Goal: Find specific page/section: Find specific page/section

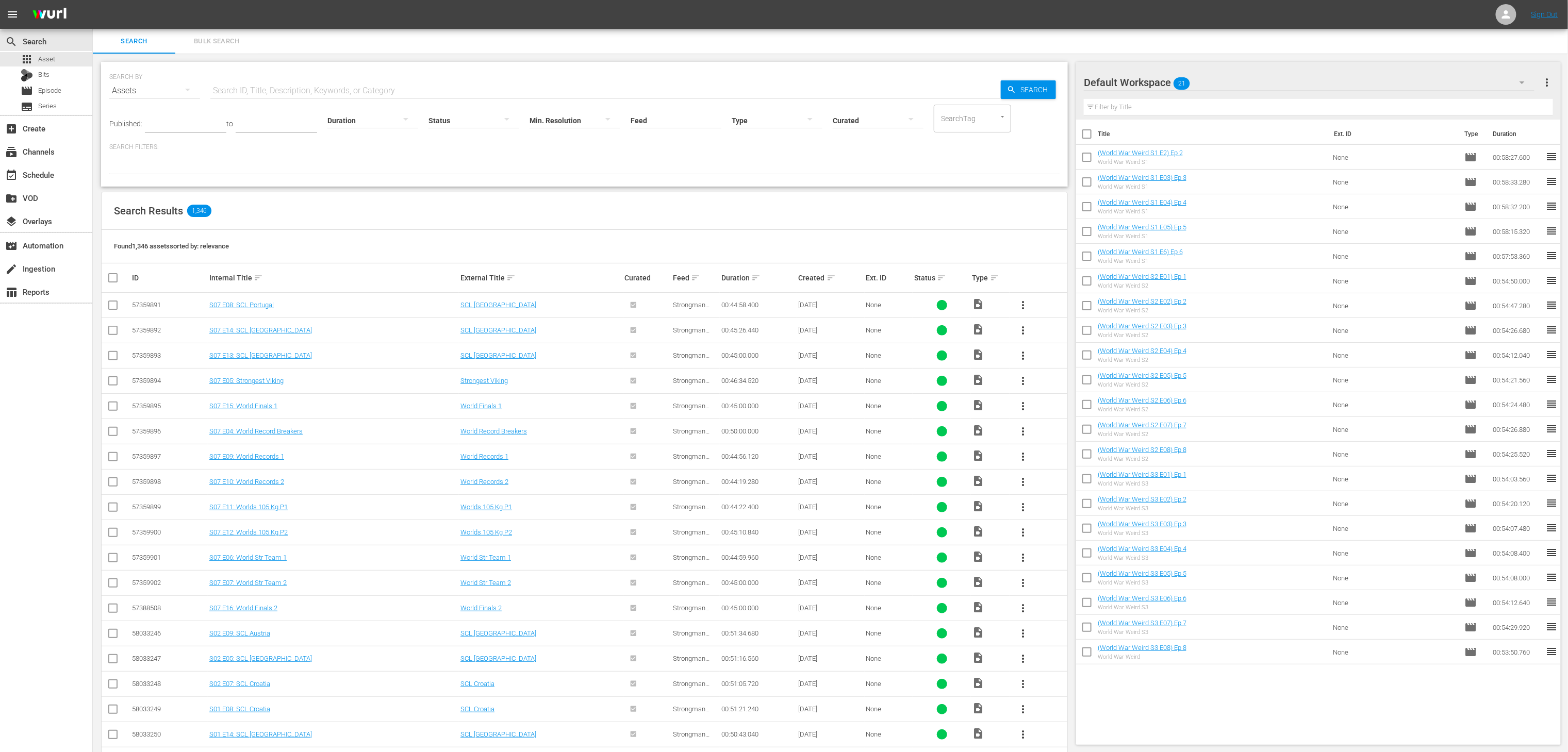
click at [54, 82] on div "apps Asset Bits movie Episode subtitles Series" at bounding box center [46, 83] width 92 height 62
click at [46, 88] on span "Episode" at bounding box center [50, 90] width 23 height 10
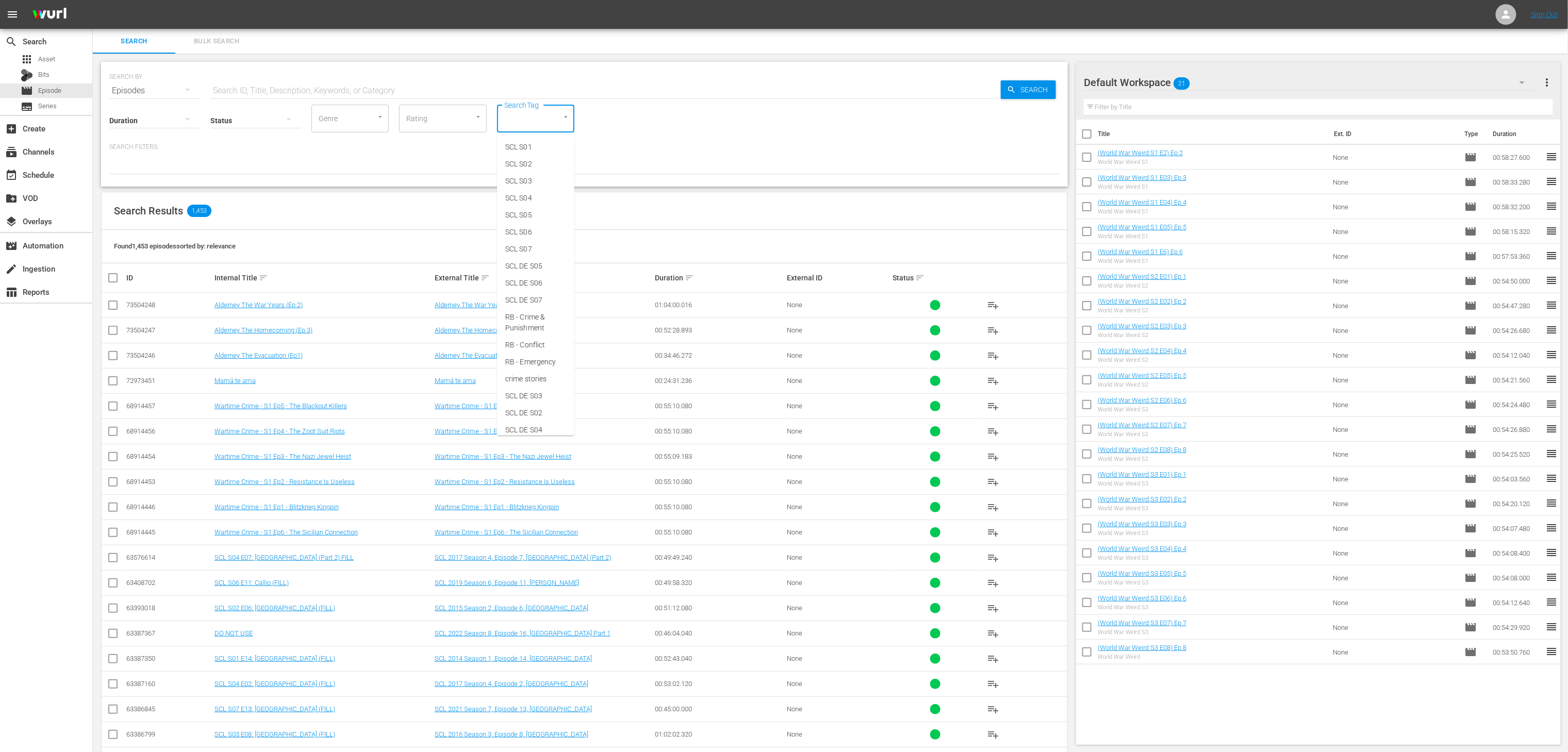
click at [525, 121] on input "SearchTag" at bounding box center [521, 119] width 39 height 18
type input "scl d"
click at [541, 196] on span "SCL DE S03" at bounding box center [524, 199] width 37 height 11
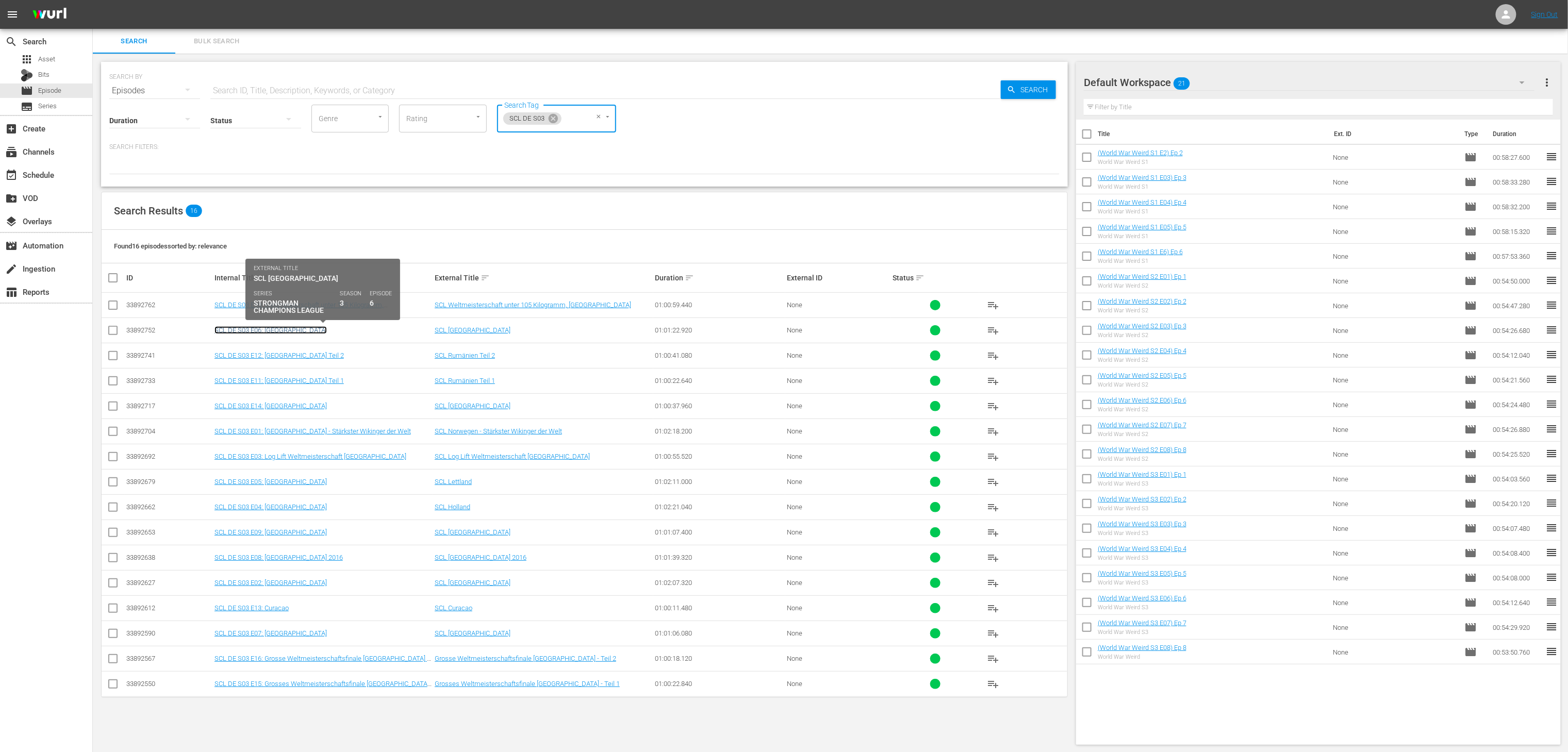
click at [262, 329] on link "SCL DE S03 E06: [GEOGRAPHIC_DATA]" at bounding box center [271, 330] width 113 height 8
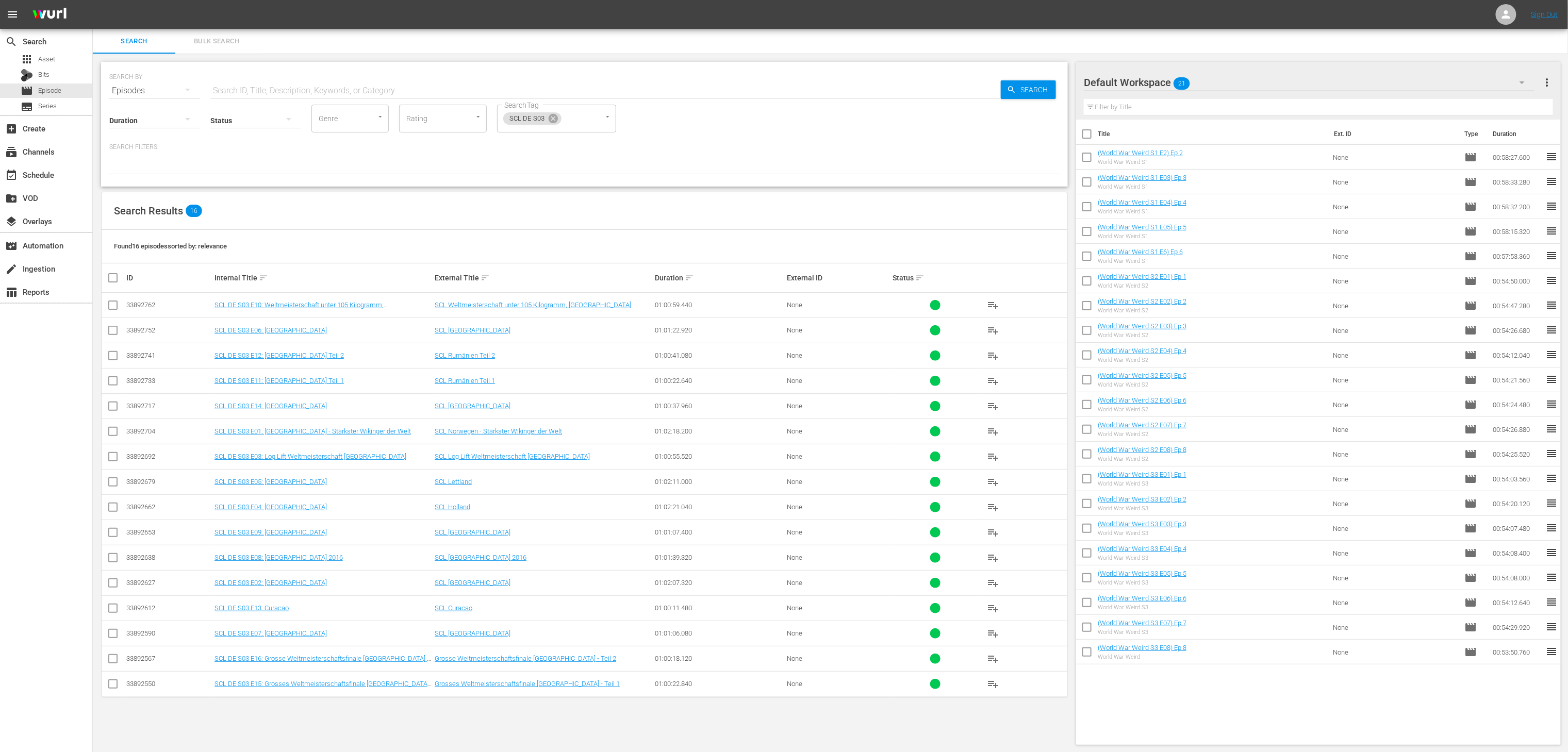
scroll to position [1, 0]
click at [554, 114] on icon at bounding box center [553, 117] width 9 height 9
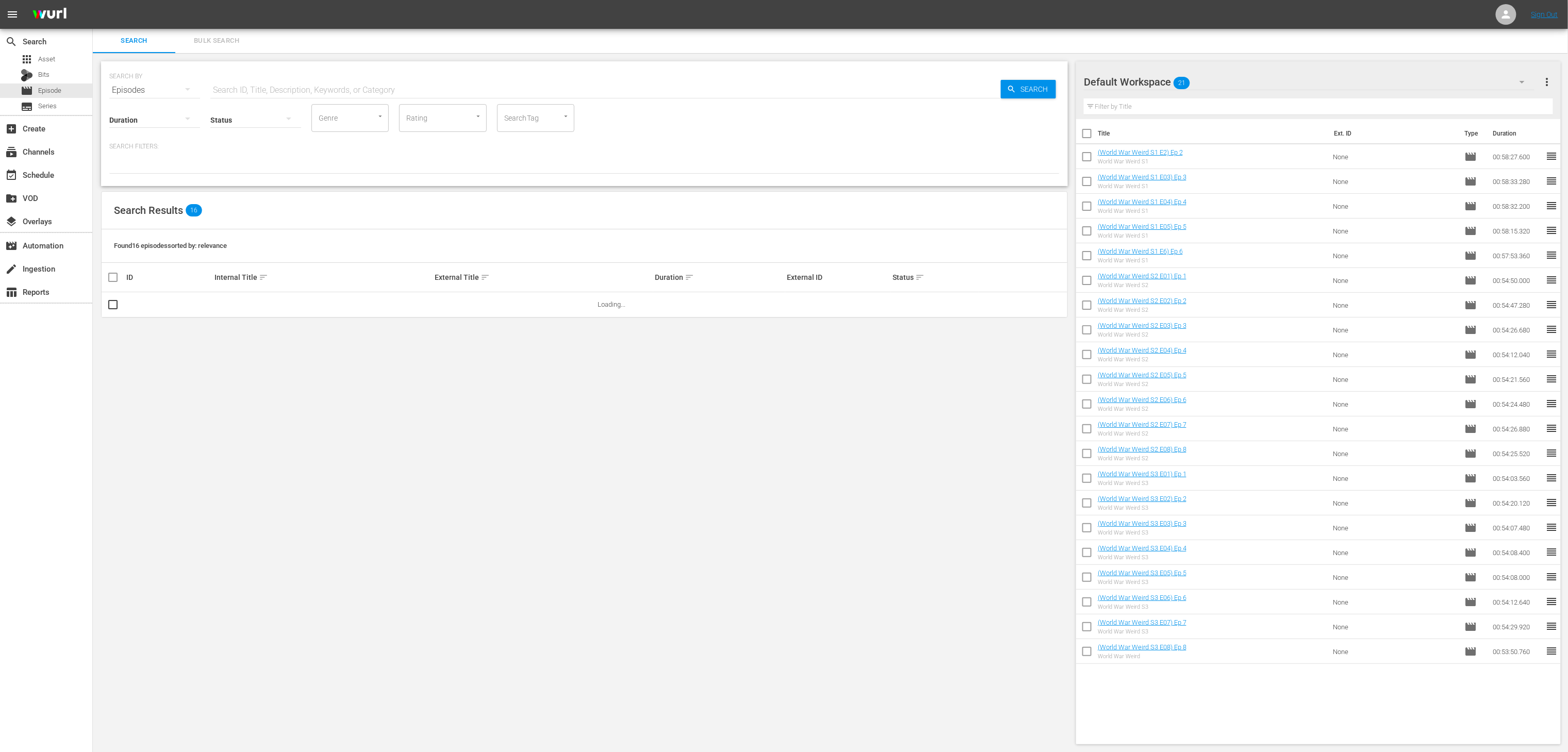
click at [554, 114] on div at bounding box center [561, 116] width 18 height 11
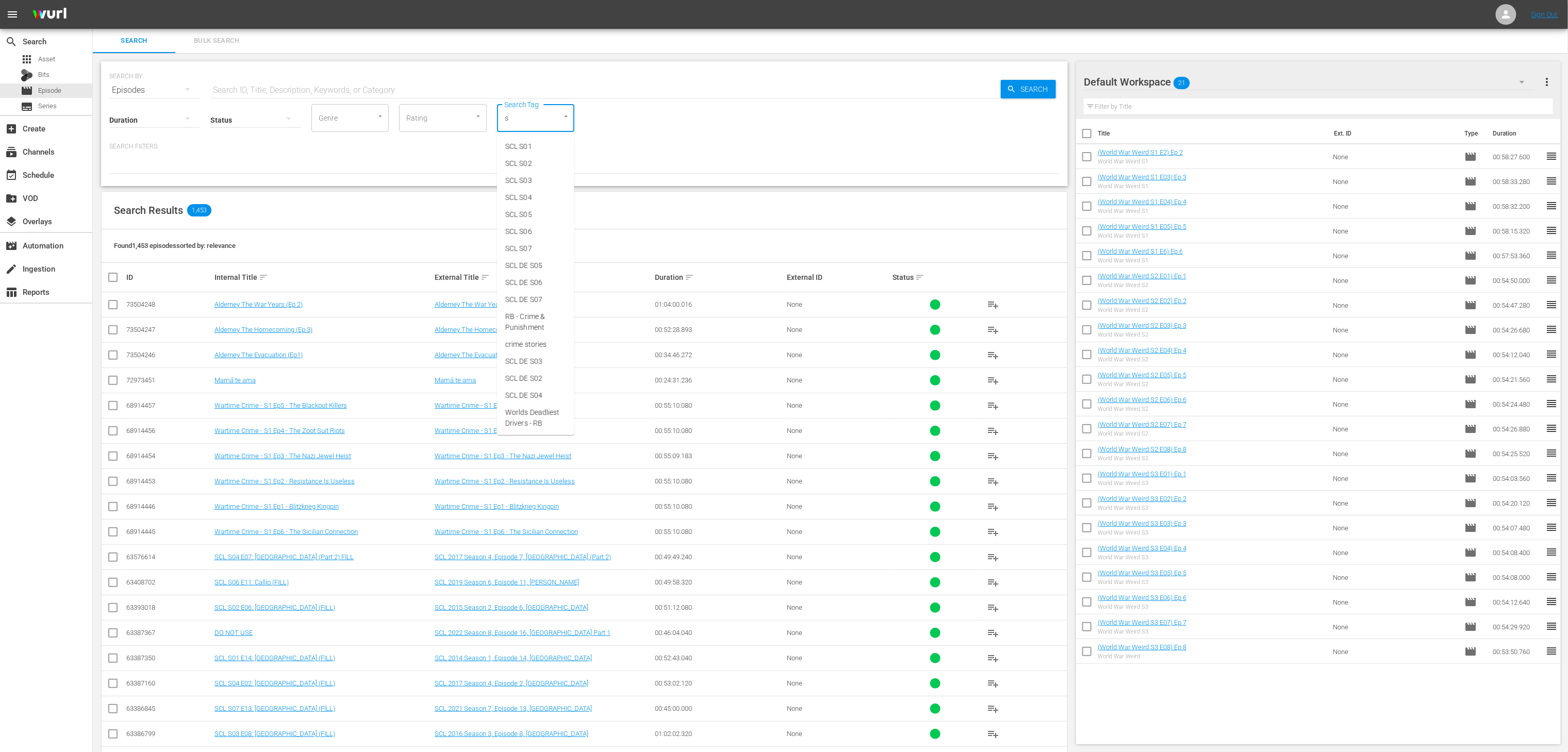
type input "sc"
click at [531, 296] on span "SCL DE S07" at bounding box center [524, 300] width 37 height 11
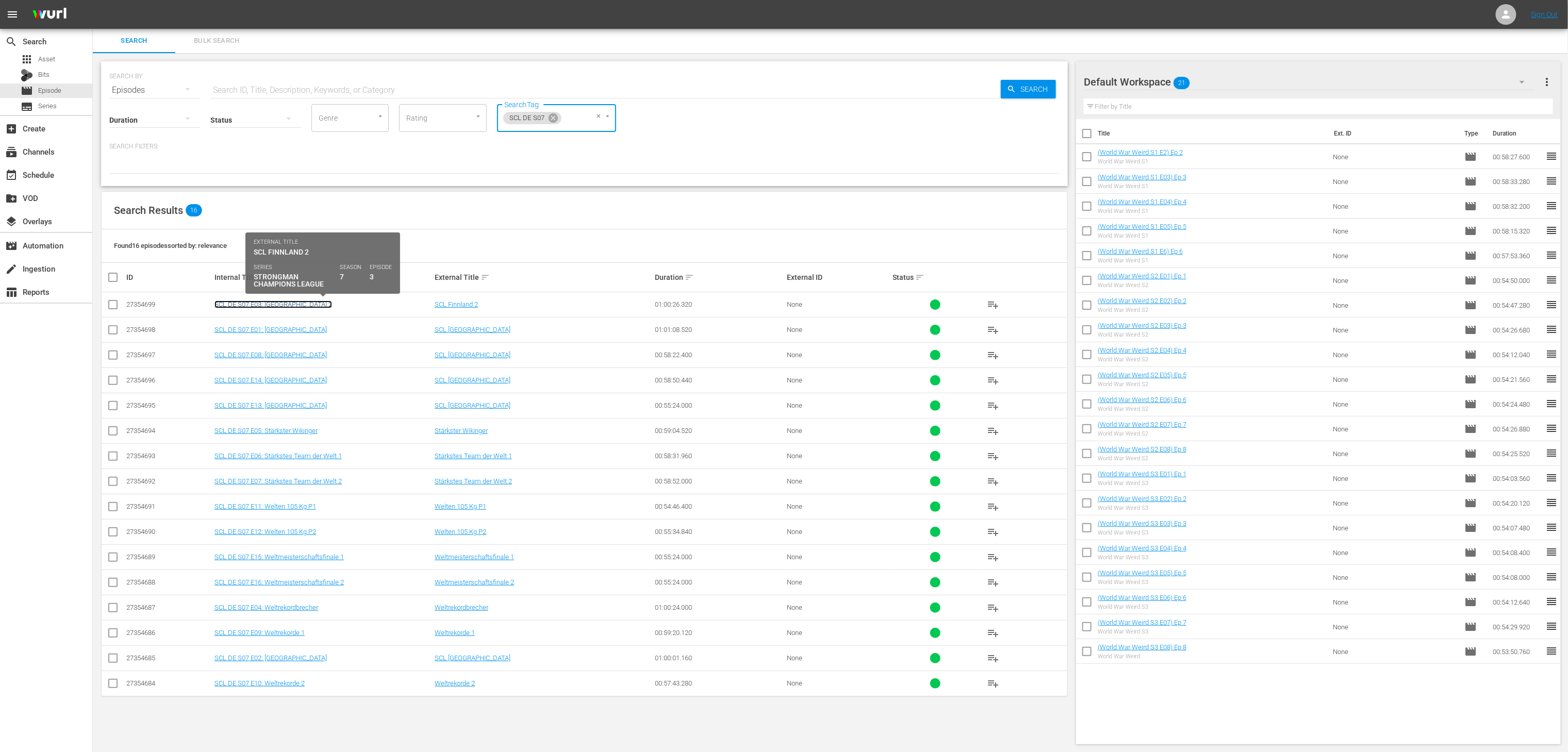
click at [268, 304] on link "SCL DE S07 E03: [GEOGRAPHIC_DATA] 2" at bounding box center [273, 304] width 117 height 8
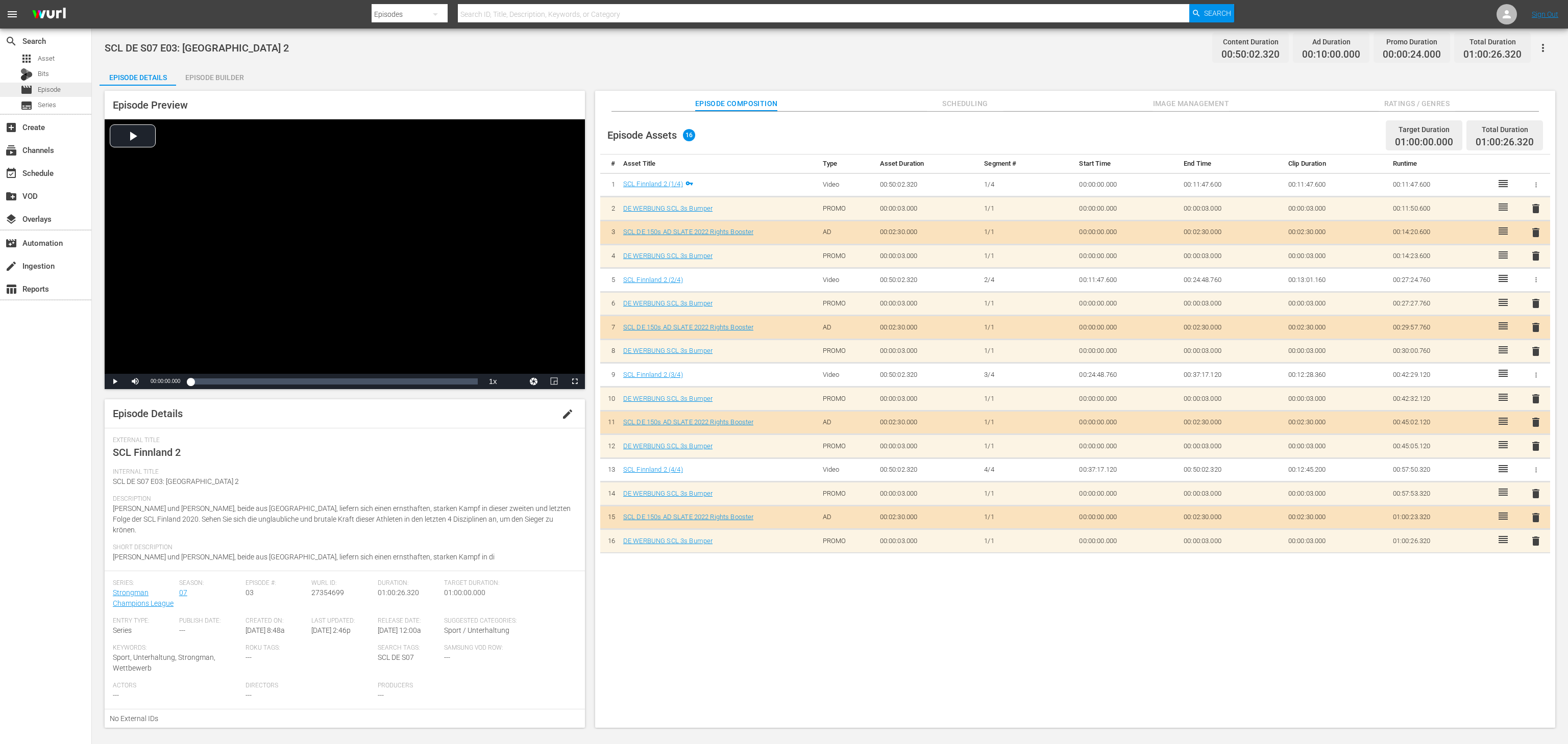
click at [61, 87] on div "movie Episode" at bounding box center [46, 89] width 91 height 14
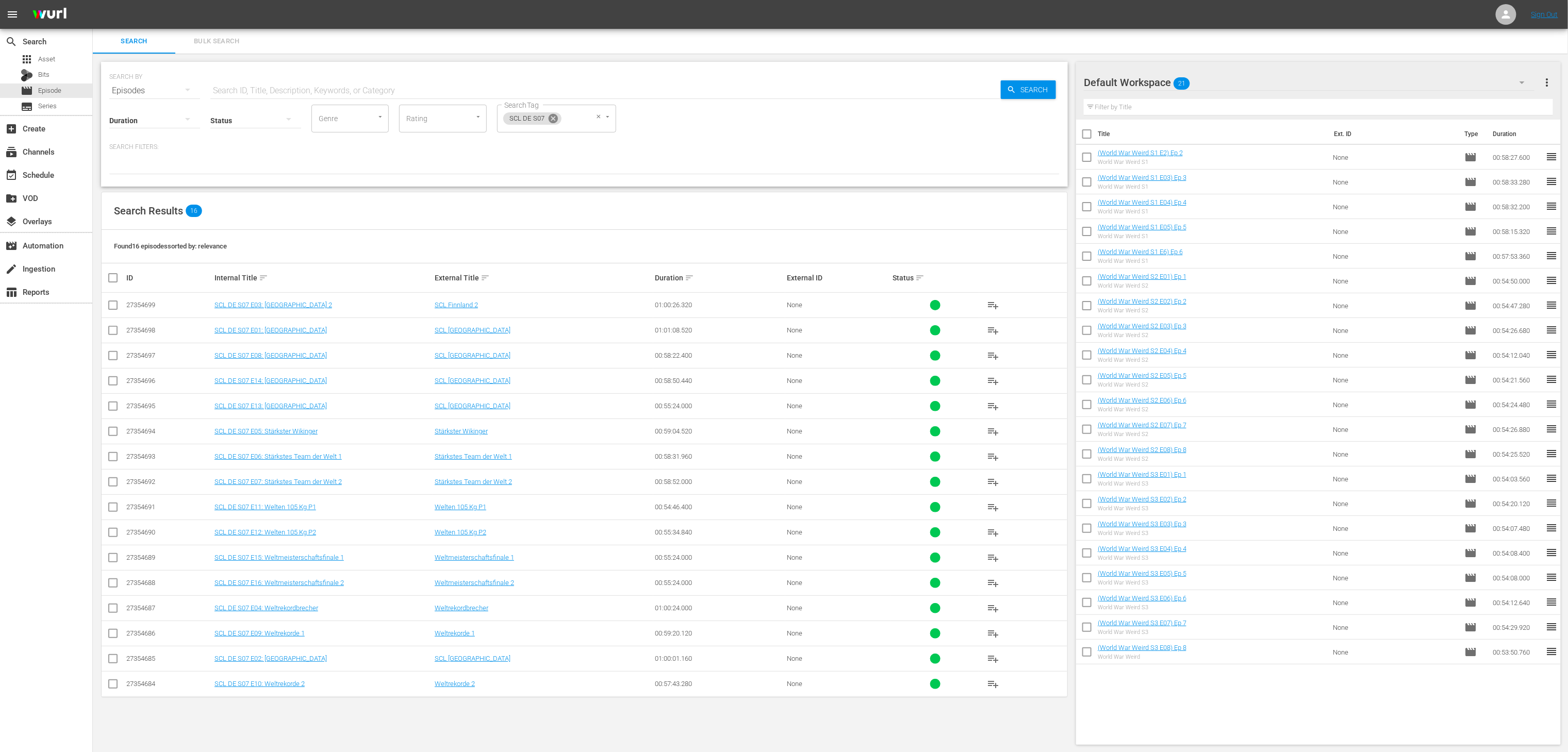
click at [555, 118] on icon at bounding box center [553, 118] width 9 height 9
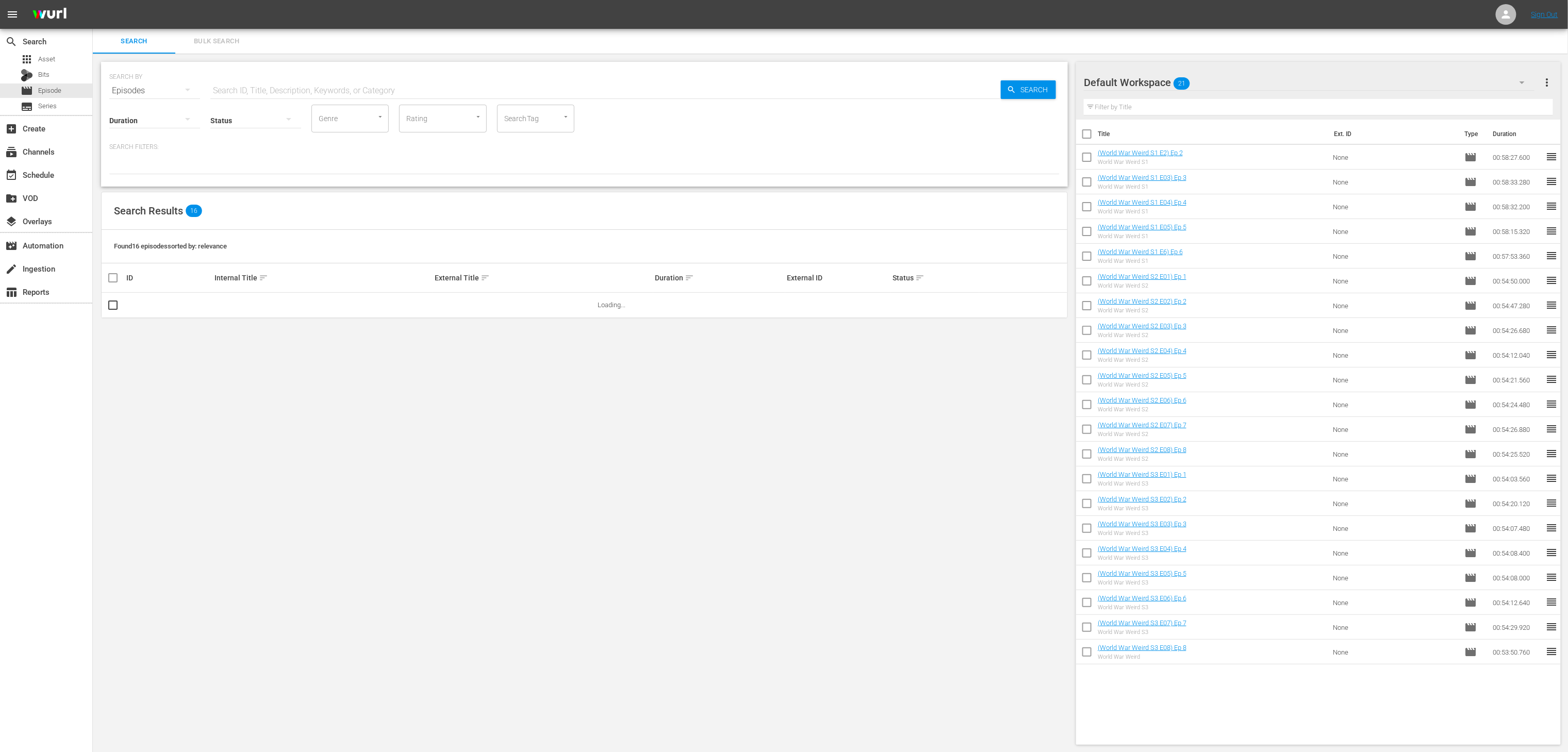
click at [549, 117] on div "SearchTag" at bounding box center [536, 118] width 77 height 28
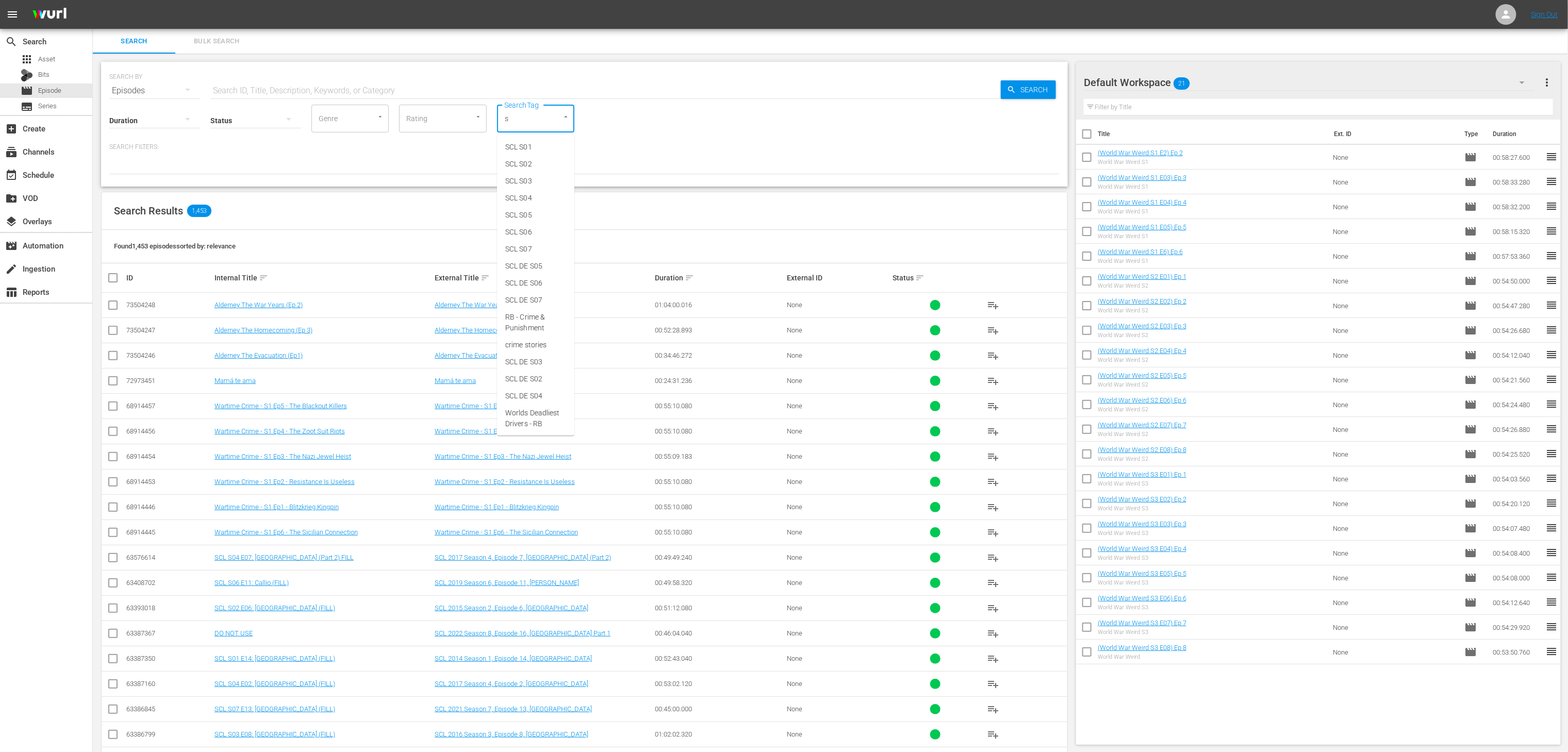
type input "sc"
click at [534, 330] on li "SCL DE S09" at bounding box center [536, 321] width 77 height 17
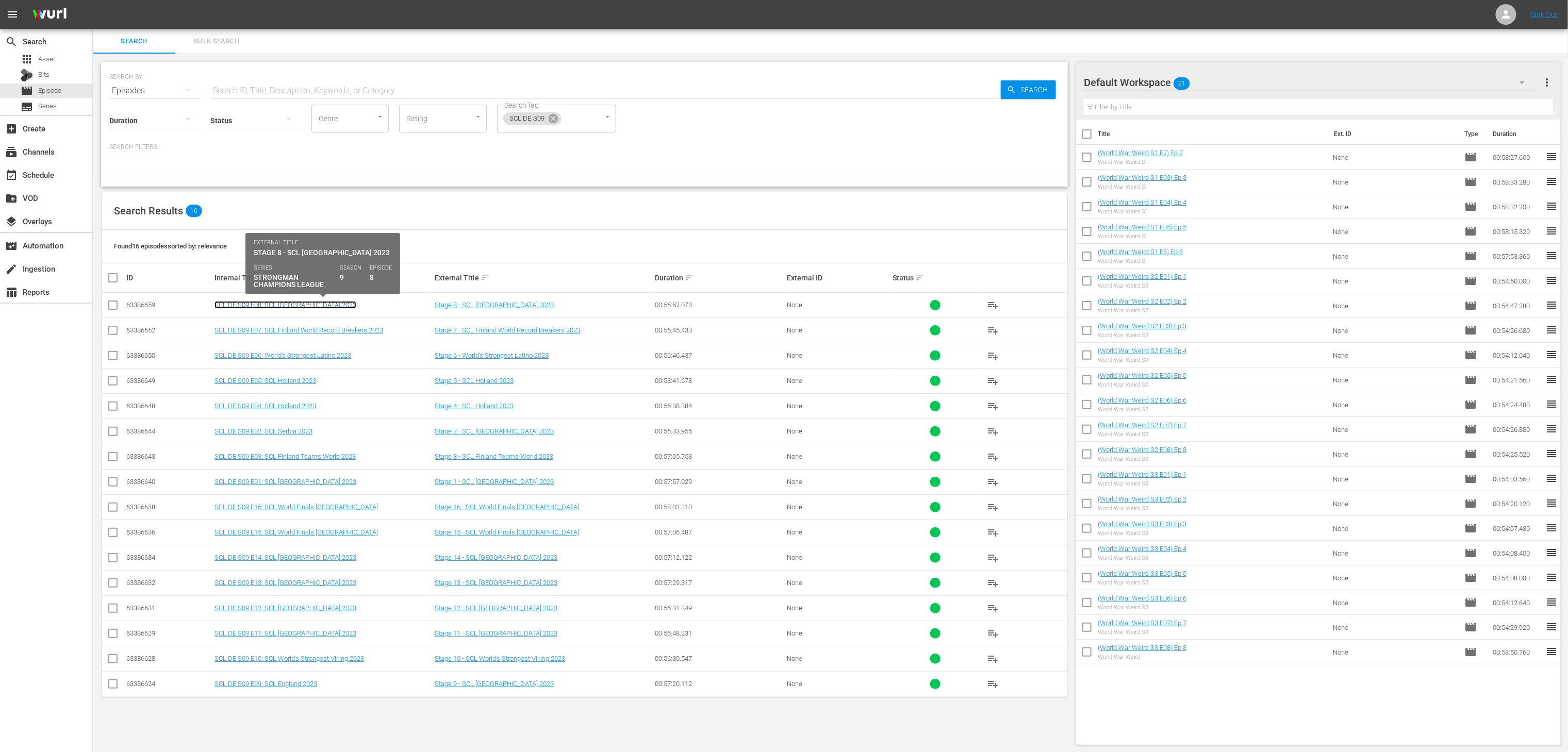
click at [298, 307] on link "SCL DE S09 E08: SCL [GEOGRAPHIC_DATA] 2023" at bounding box center [285, 305] width 142 height 8
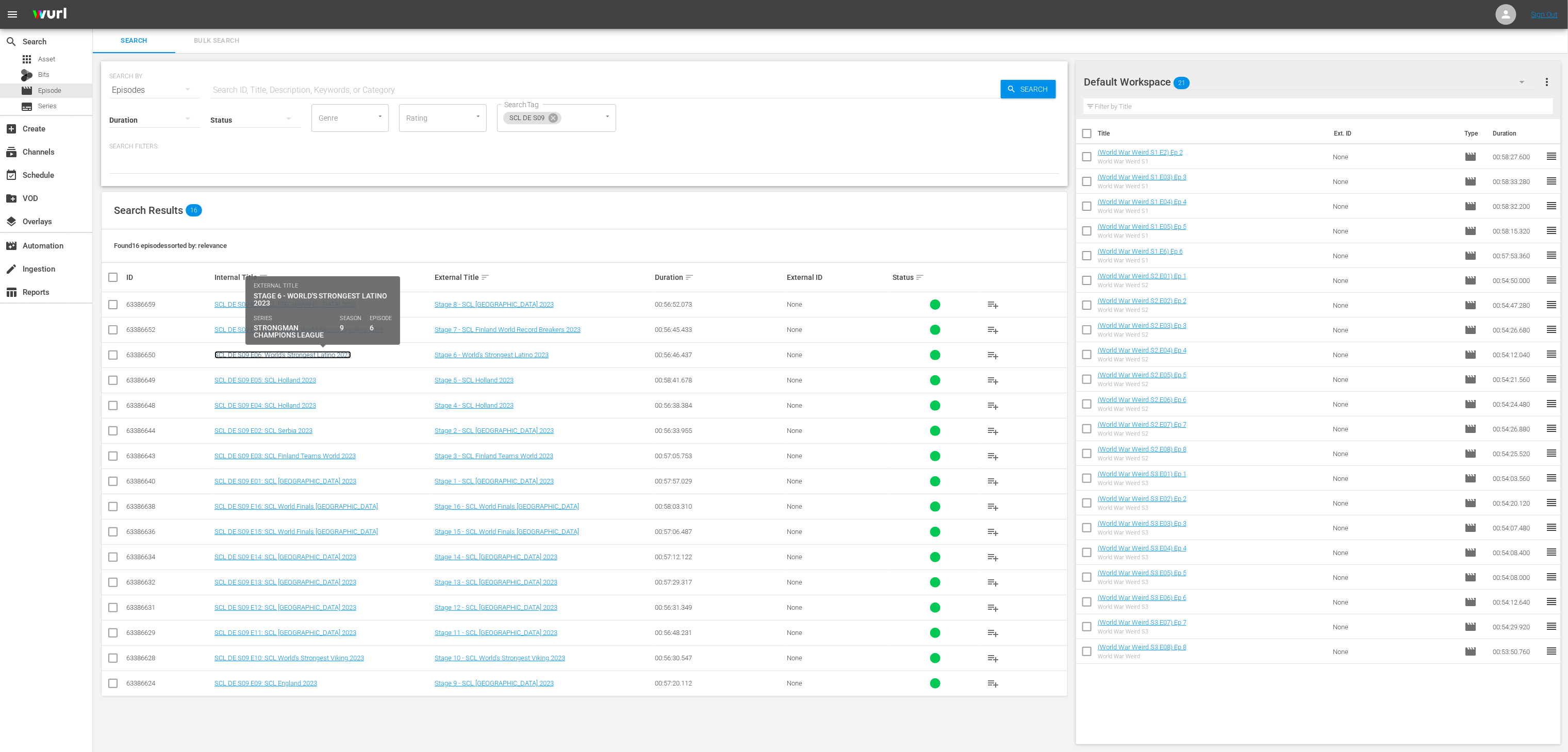
click at [306, 355] on link "SCL DE S09 E06: World's Strongest Latino 2023" at bounding box center [283, 355] width 137 height 8
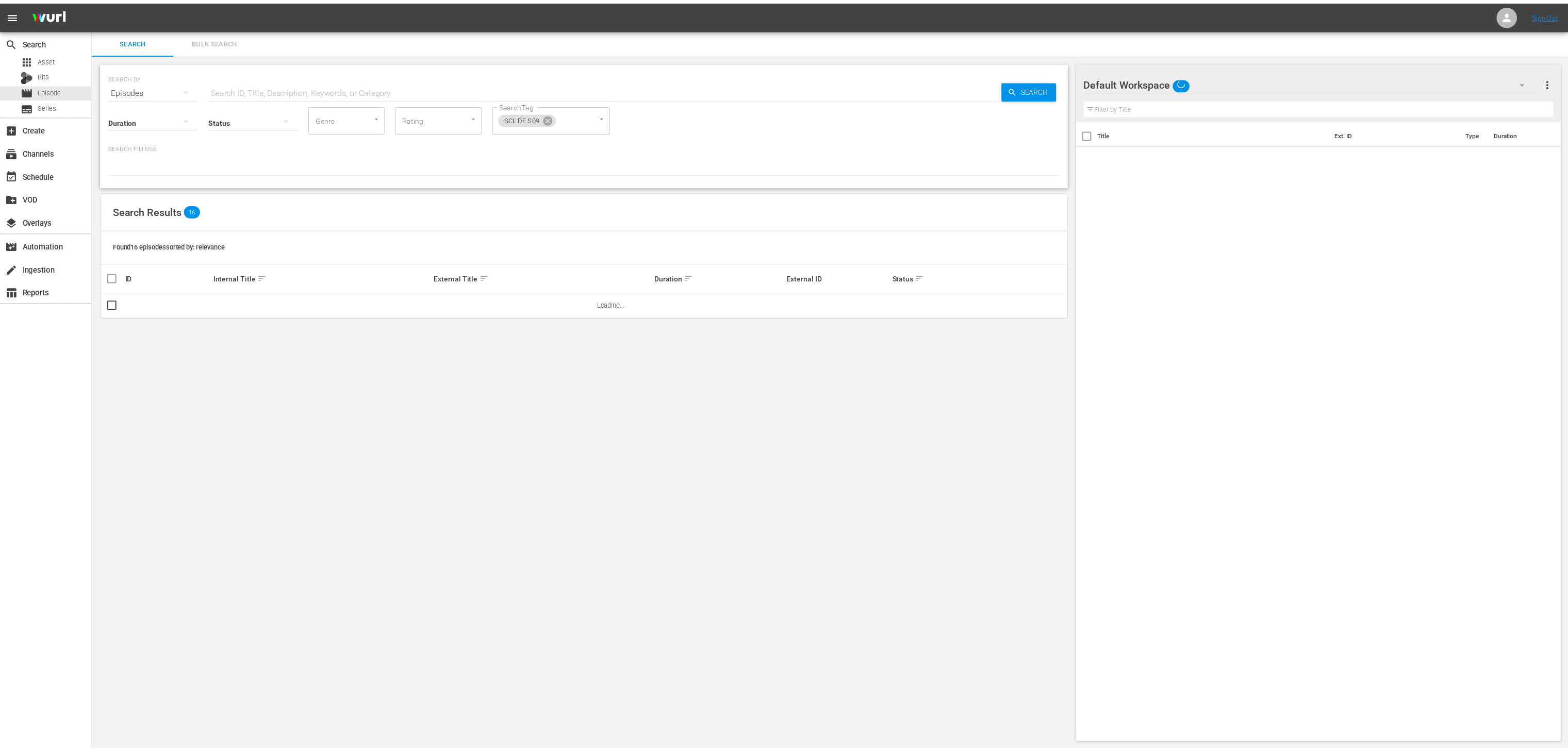
scroll to position [1, 0]
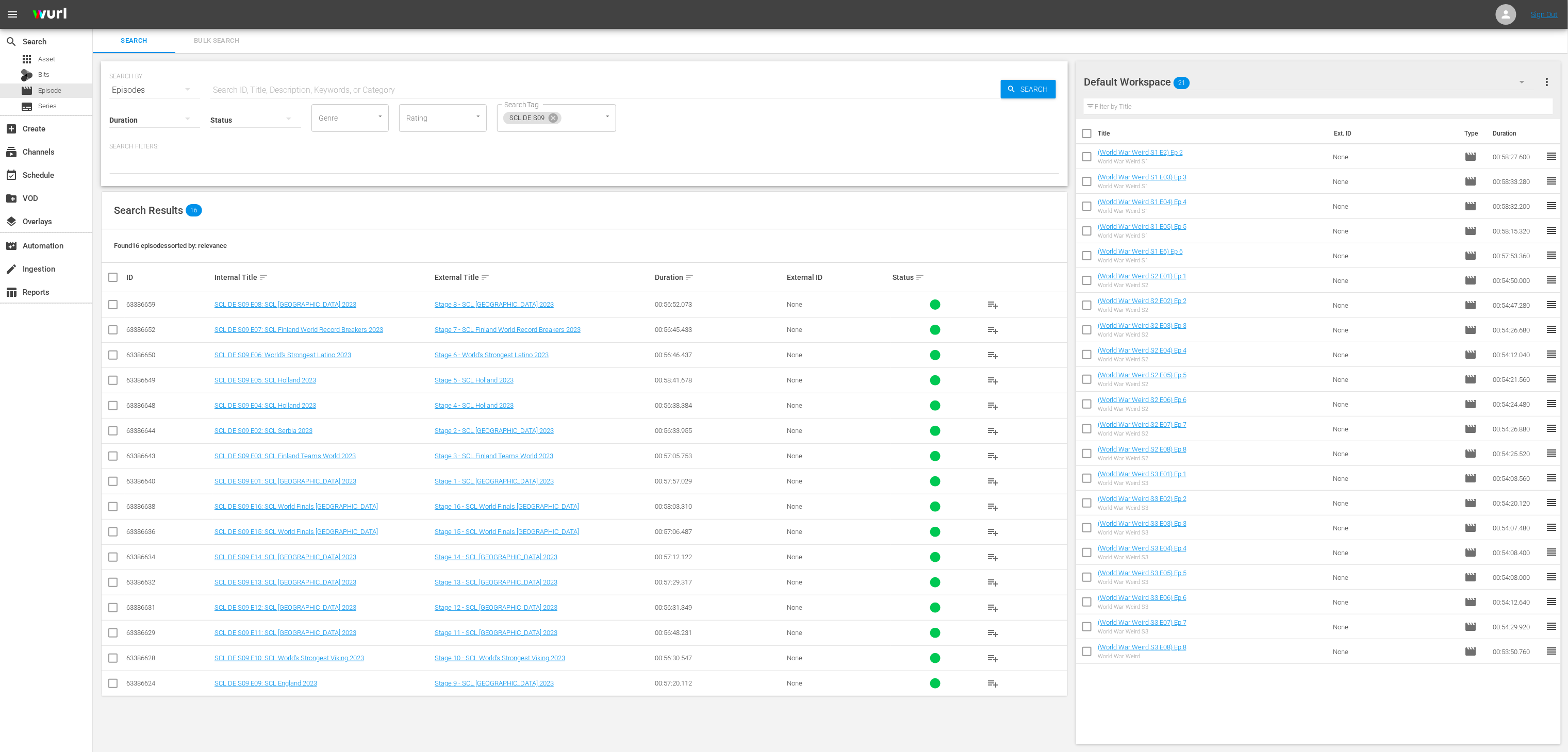
click at [300, 503] on td "SCL DE S09 E16: SCL World Finals [GEOGRAPHIC_DATA]" at bounding box center [323, 506] width 220 height 25
click at [293, 509] on link "SCL DE S09 E16: SCL World Finals [GEOGRAPHIC_DATA]" at bounding box center [296, 507] width 164 height 8
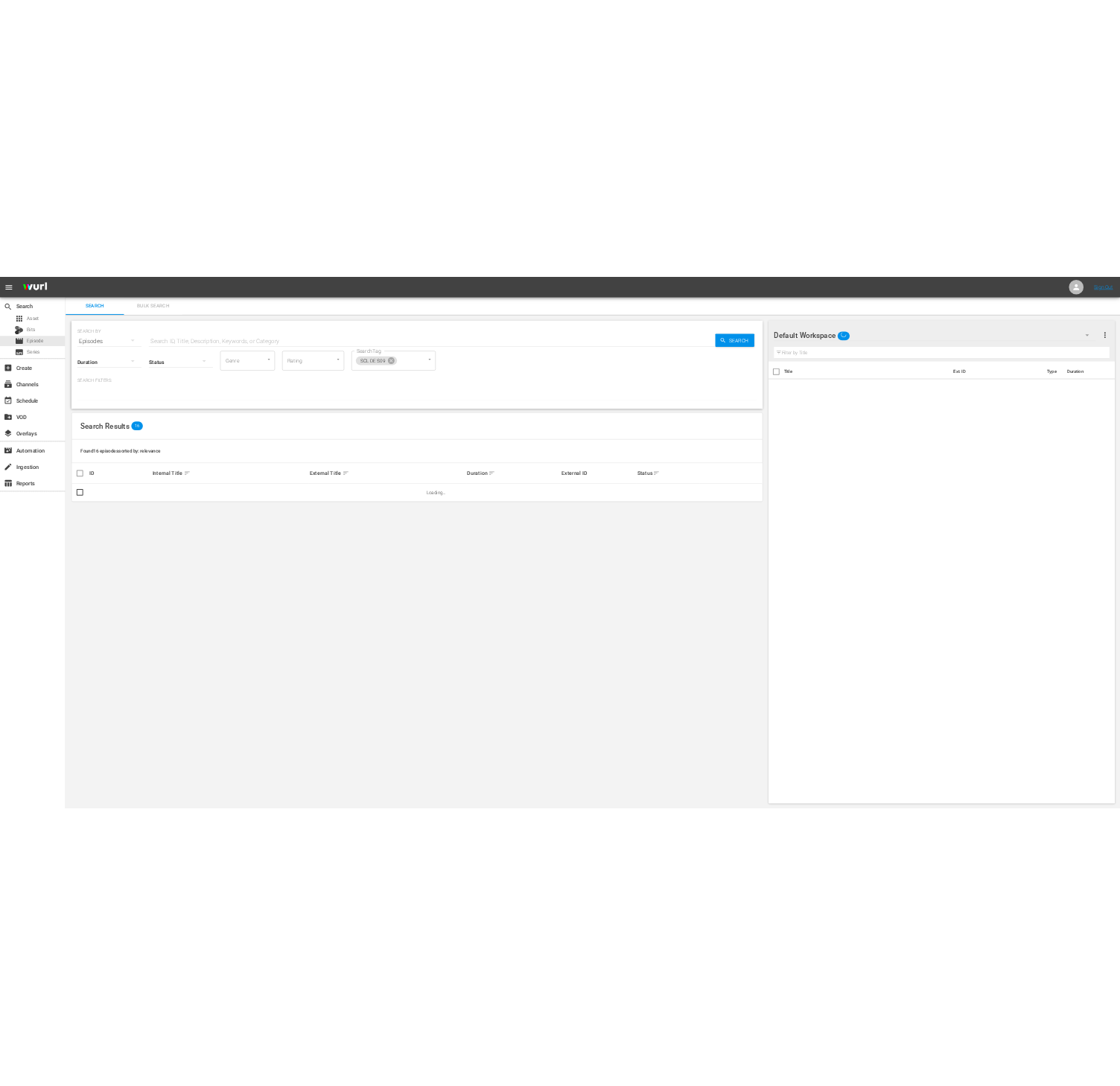
scroll to position [1, 0]
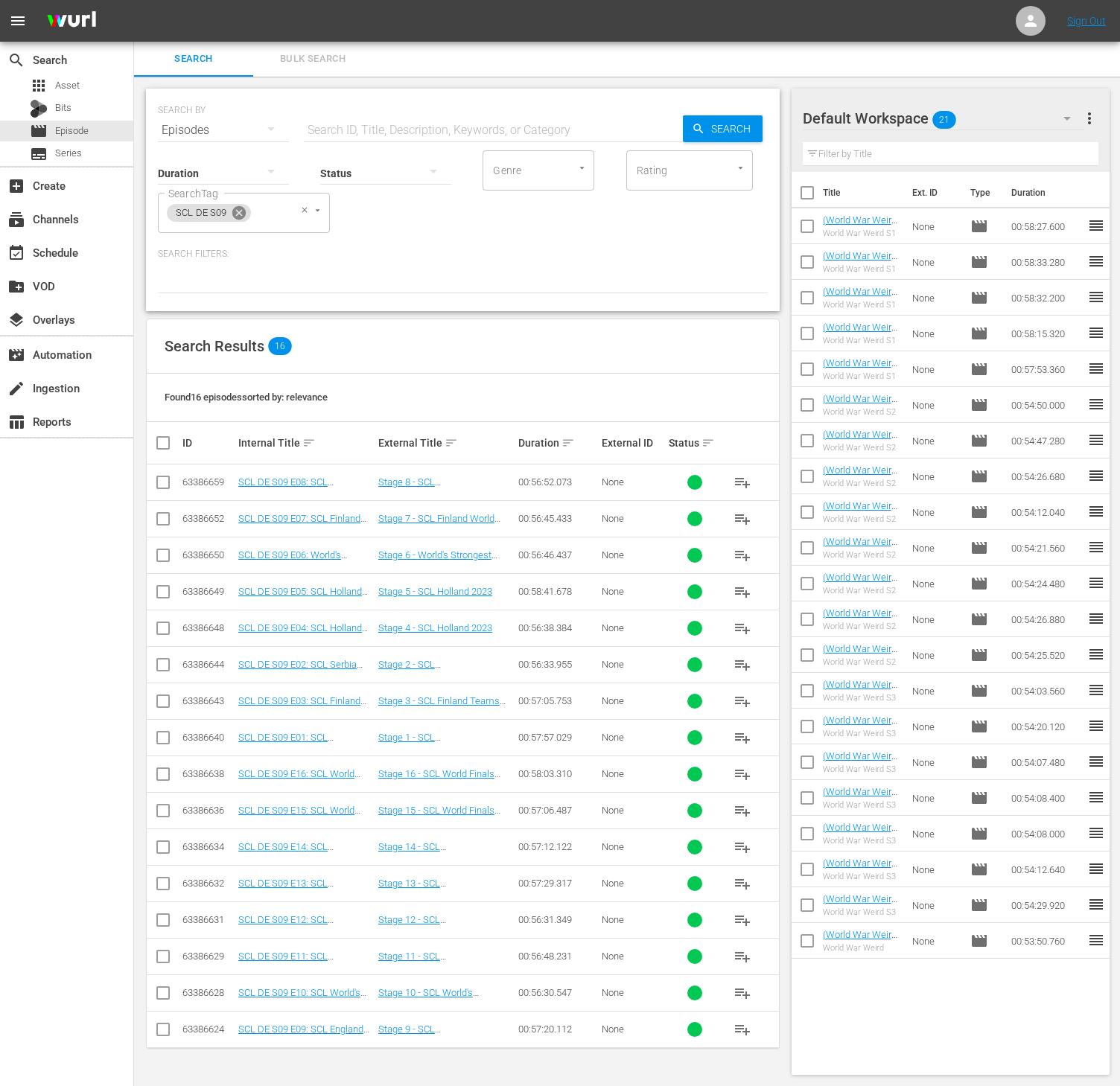
click at [238, 216] on icon at bounding box center [239, 212] width 13 height 13
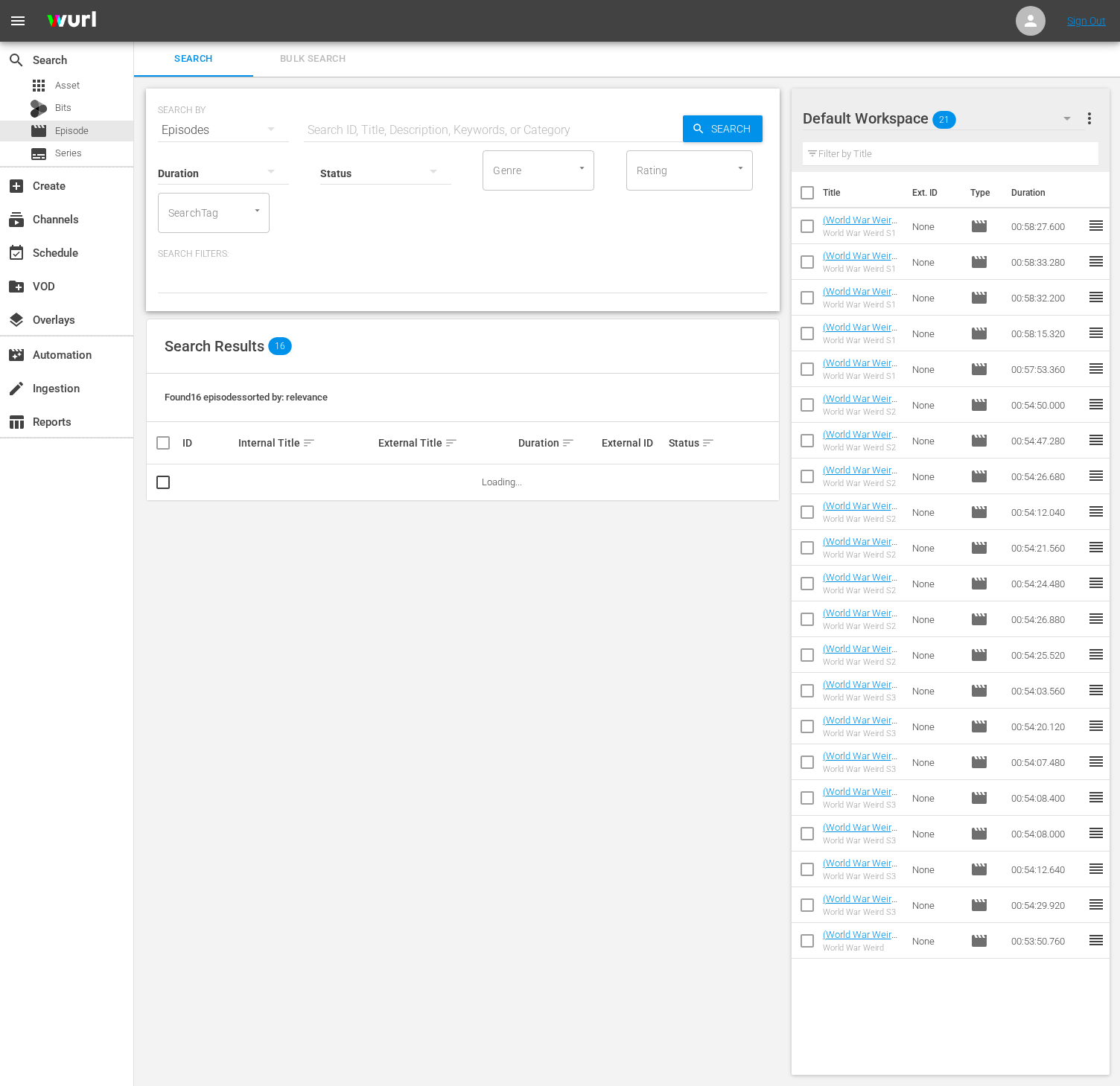
click at [225, 216] on div "SearchTag" at bounding box center [214, 212] width 112 height 40
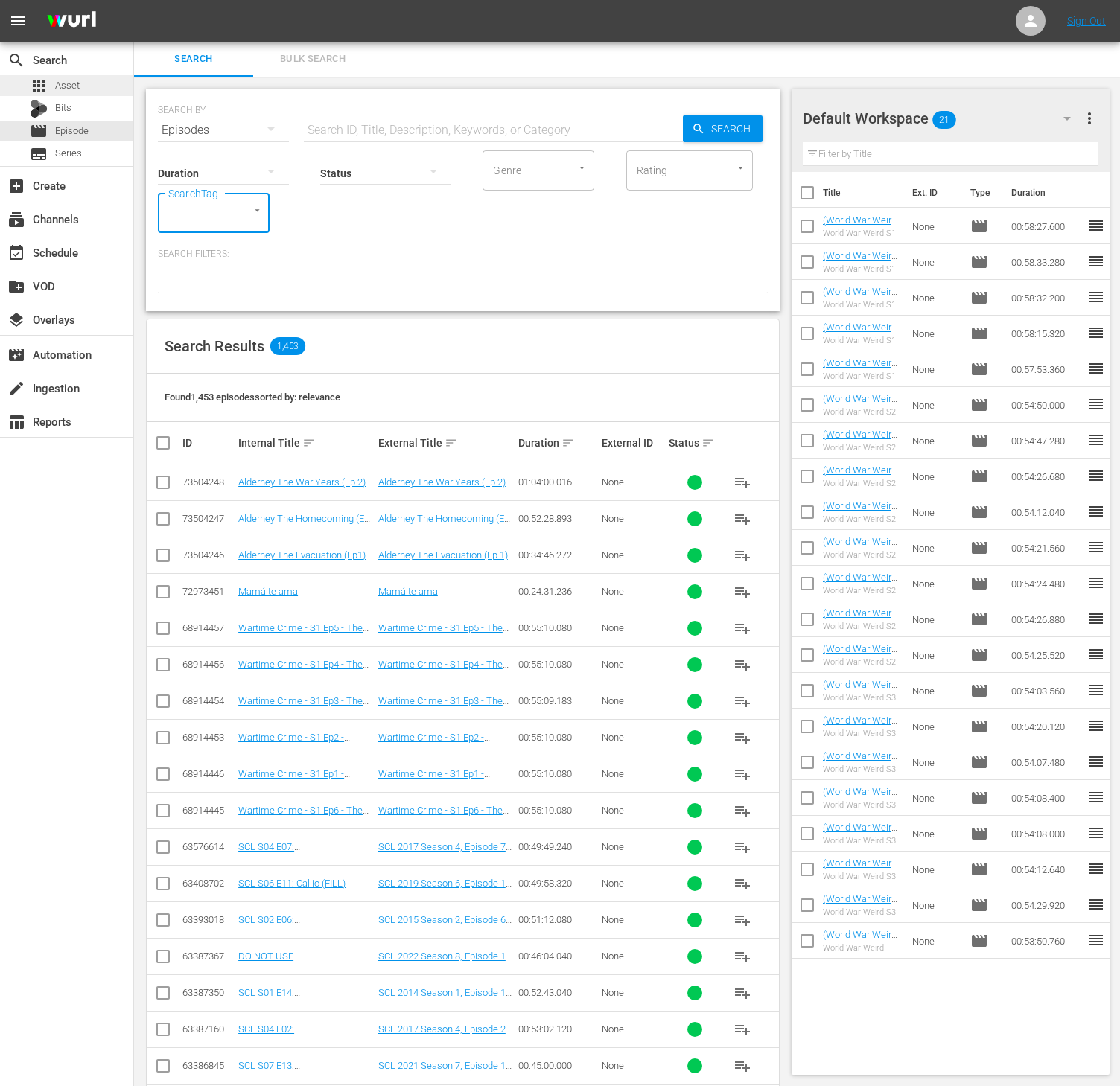
click at [55, 85] on span "Asset" at bounding box center [68, 85] width 25 height 15
